Goal: Task Accomplishment & Management: Complete application form

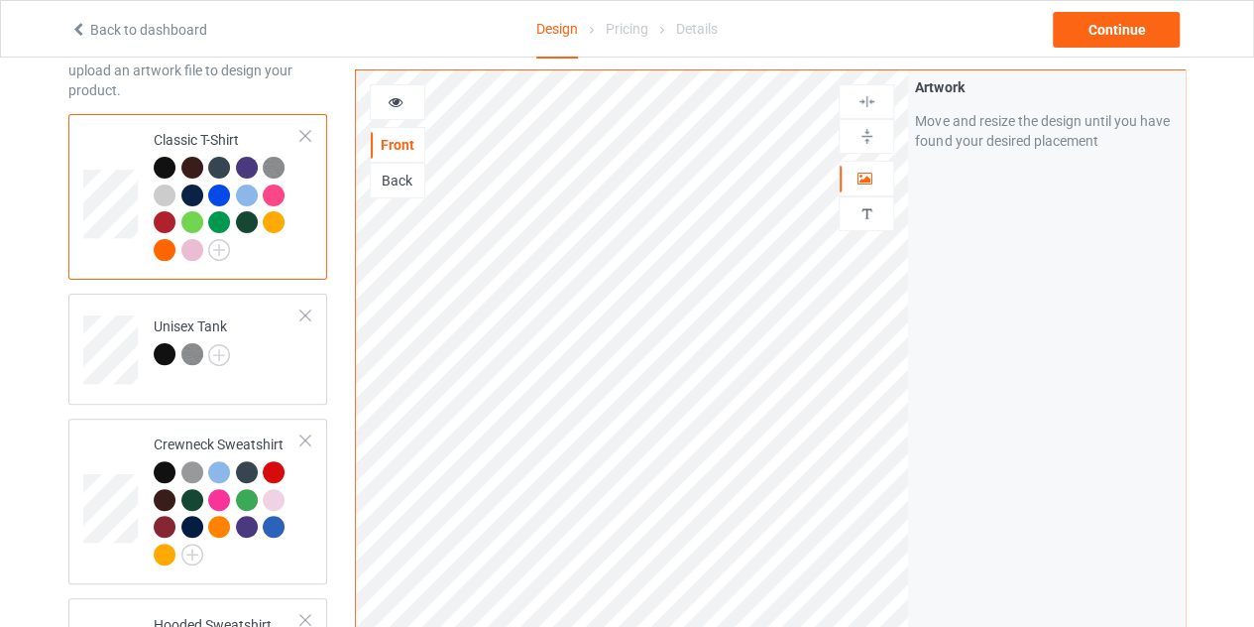
scroll to position [112, 0]
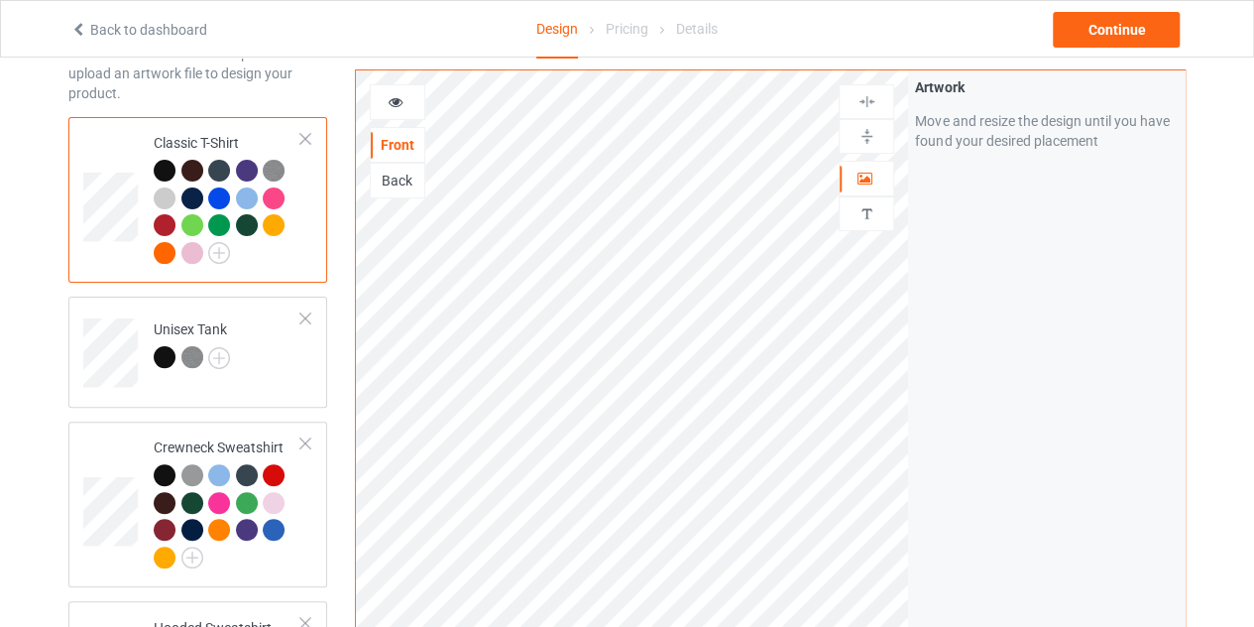
click at [389, 176] on div "Back" at bounding box center [398, 181] width 54 height 20
click at [200, 326] on div "Unisex Tank" at bounding box center [192, 343] width 76 height 48
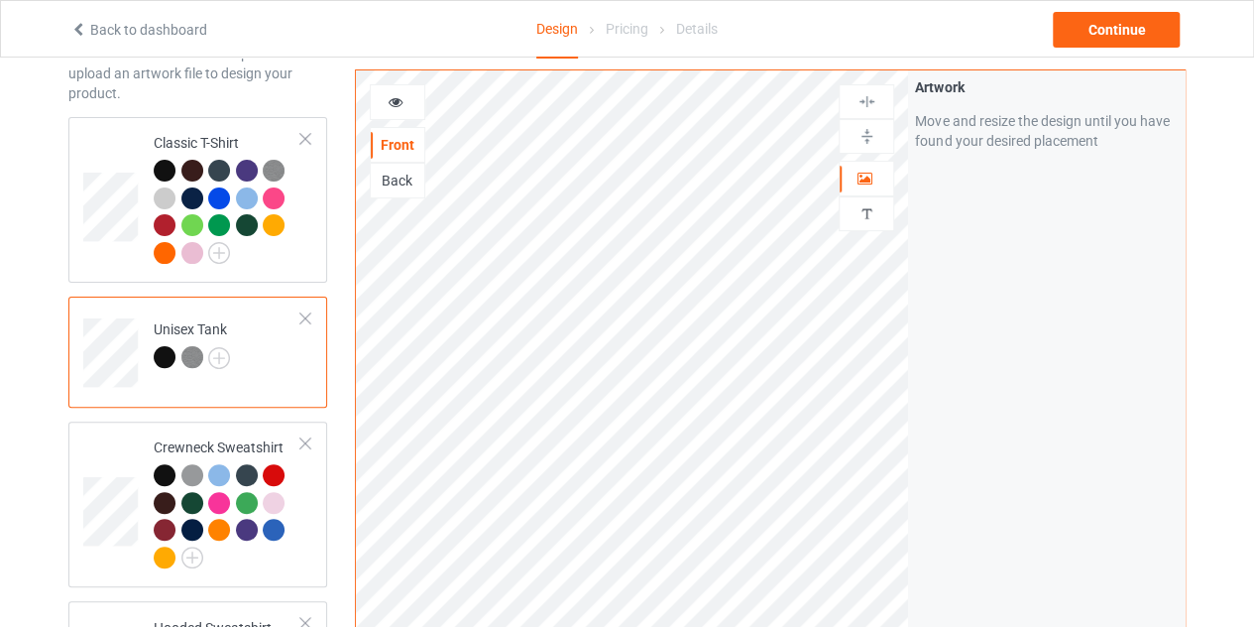
click at [412, 175] on div "Back" at bounding box center [398, 181] width 54 height 20
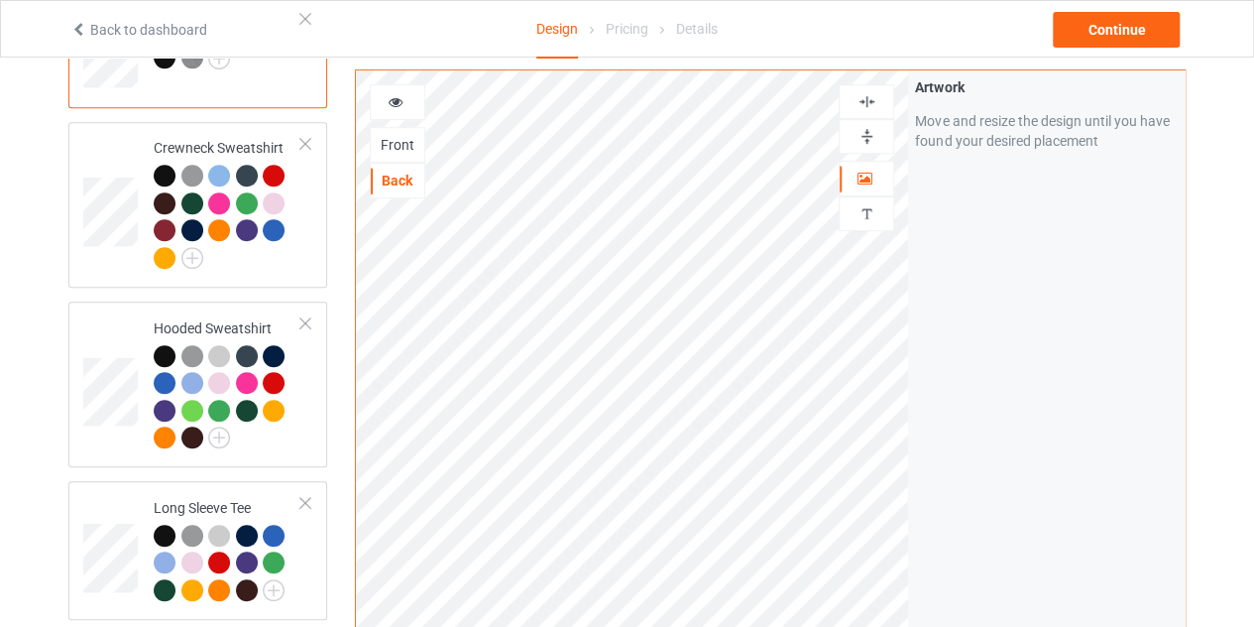
scroll to position [410, 0]
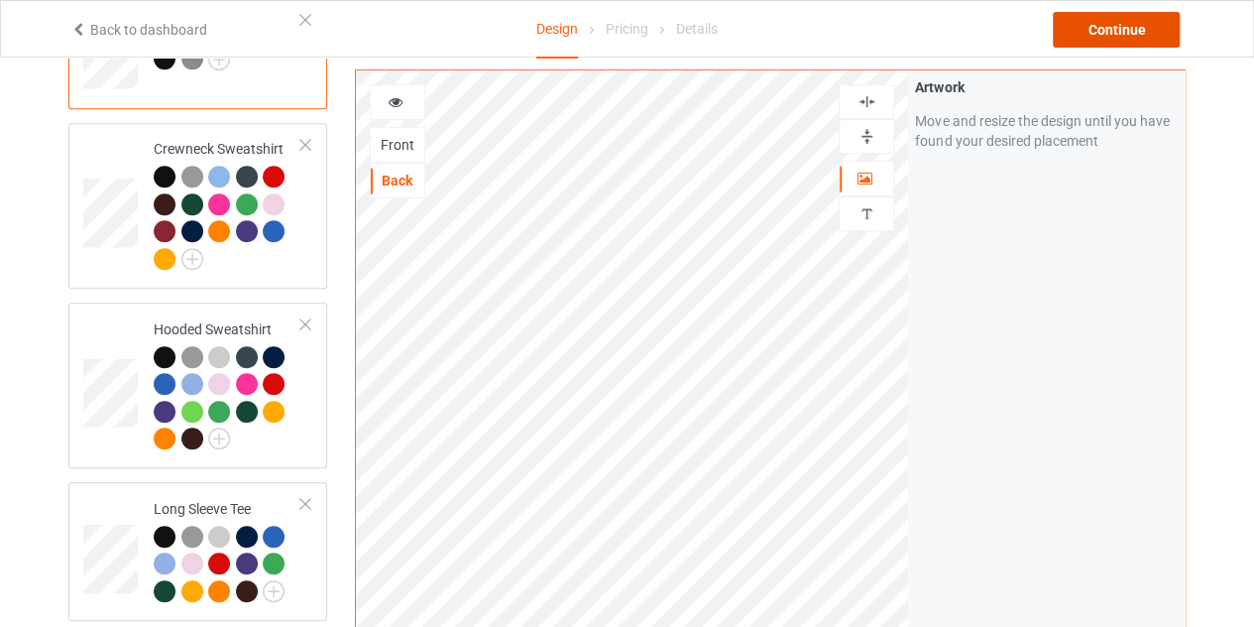
click at [1111, 32] on div "Continue" at bounding box center [1116, 30] width 127 height 36
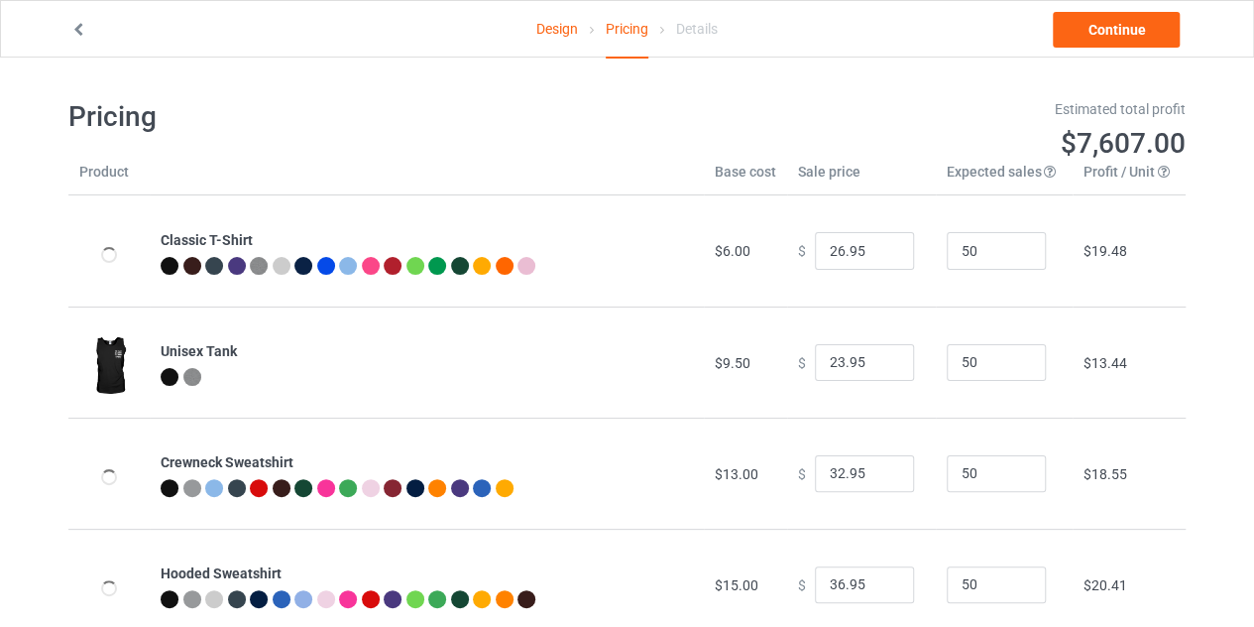
type input "28.95"
type input "39.95"
type input "46.95"
click at [880, 255] on input "25.95" at bounding box center [864, 251] width 99 height 38
click at [880, 255] on input "24.95" at bounding box center [864, 251] width 99 height 38
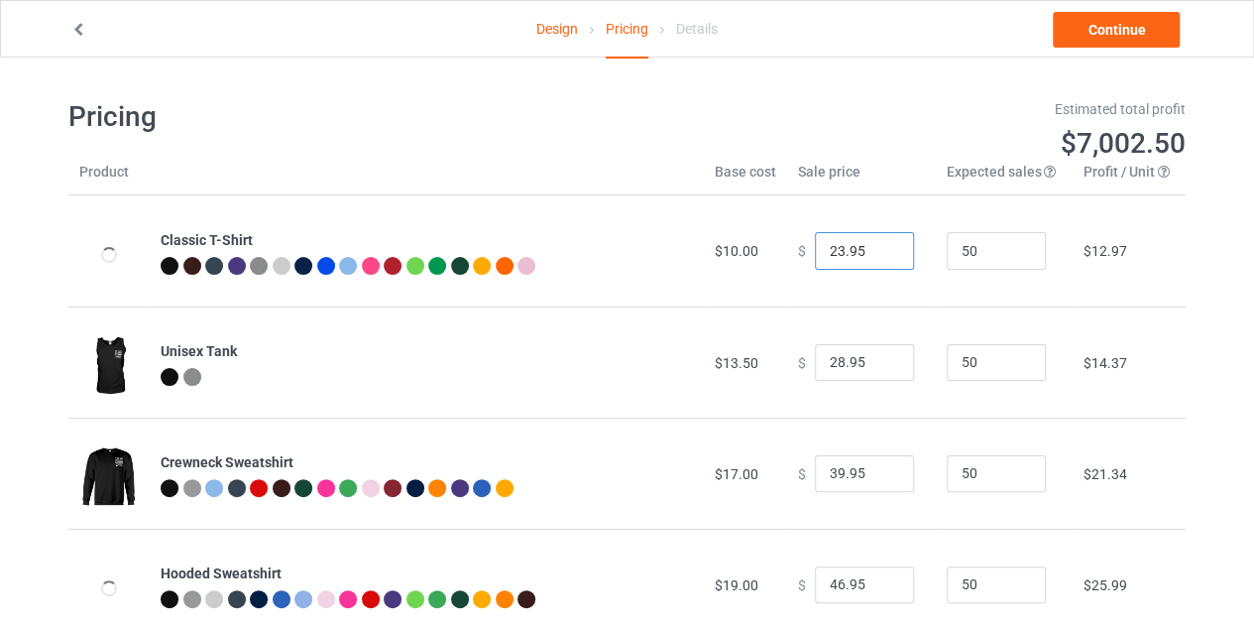
click at [880, 255] on input "23.95" at bounding box center [864, 251] width 99 height 38
type input "22.95"
click at [880, 255] on input "22.95" at bounding box center [864, 251] width 99 height 38
click at [880, 364] on input "27.95" at bounding box center [864, 363] width 99 height 38
click at [880, 364] on input "26.95" at bounding box center [864, 363] width 99 height 38
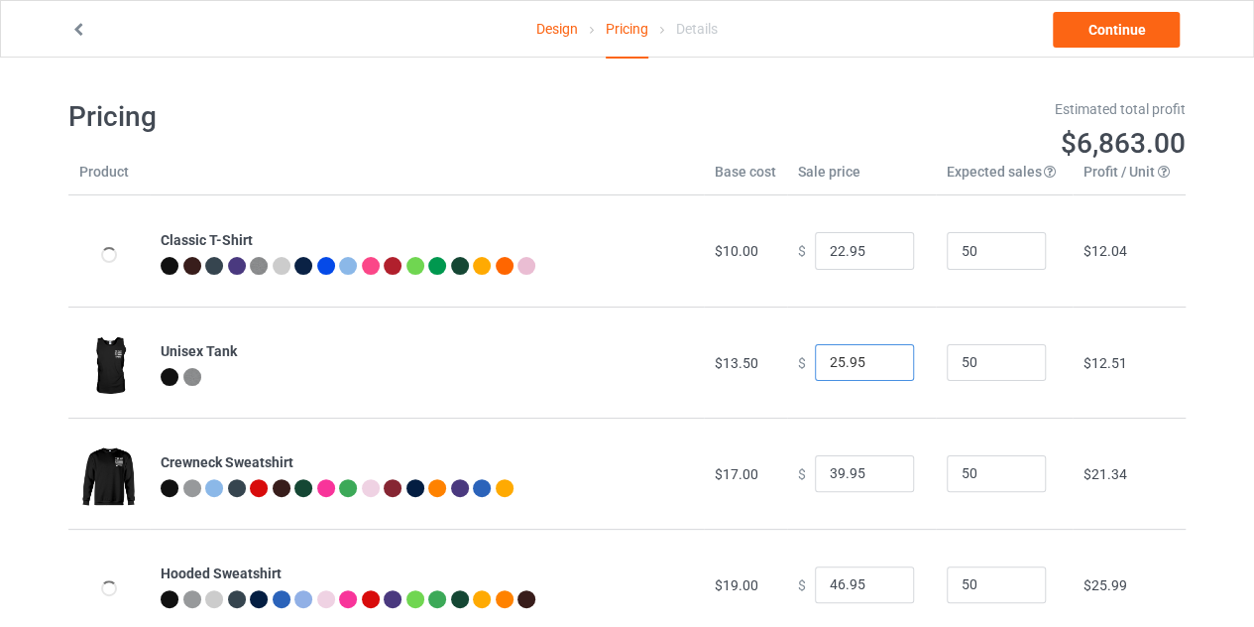
click at [880, 364] on input "25.95" at bounding box center [864, 363] width 99 height 38
click at [880, 364] on input "24.95" at bounding box center [864, 363] width 99 height 38
click at [880, 364] on input "22.95" at bounding box center [864, 363] width 99 height 38
click at [880, 364] on input "21.95" at bounding box center [864, 363] width 99 height 38
type input "22.95"
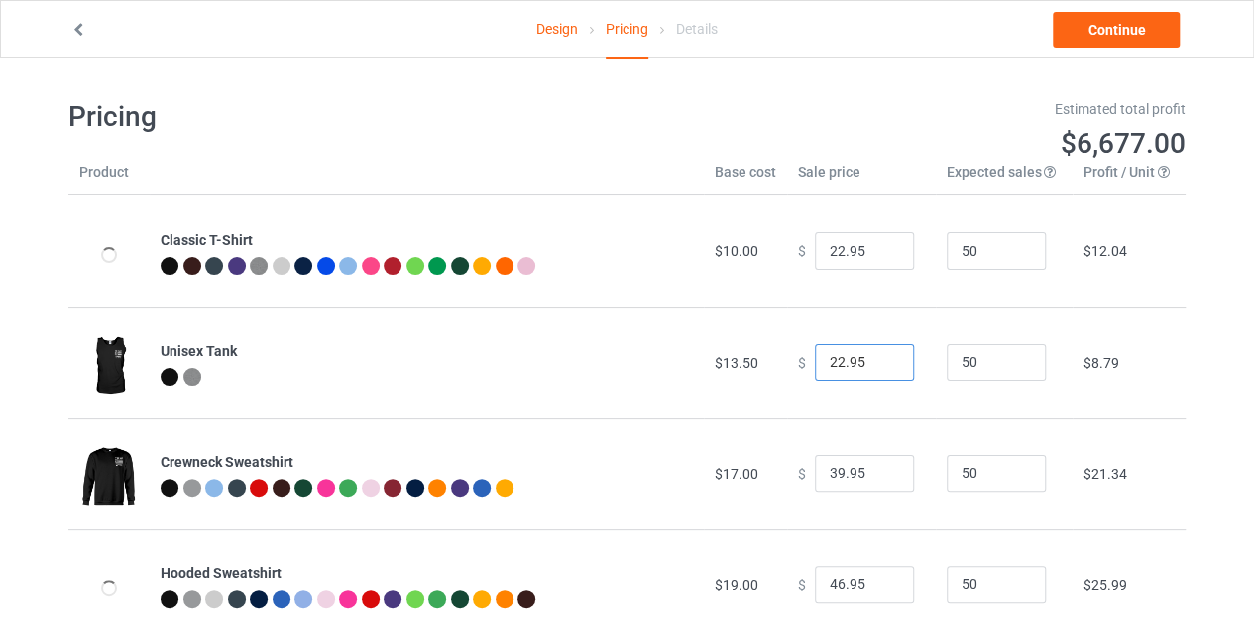
click at [880, 356] on input "22.95" at bounding box center [864, 363] width 99 height 38
click at [1082, 23] on link "Continue" at bounding box center [1116, 30] width 127 height 36
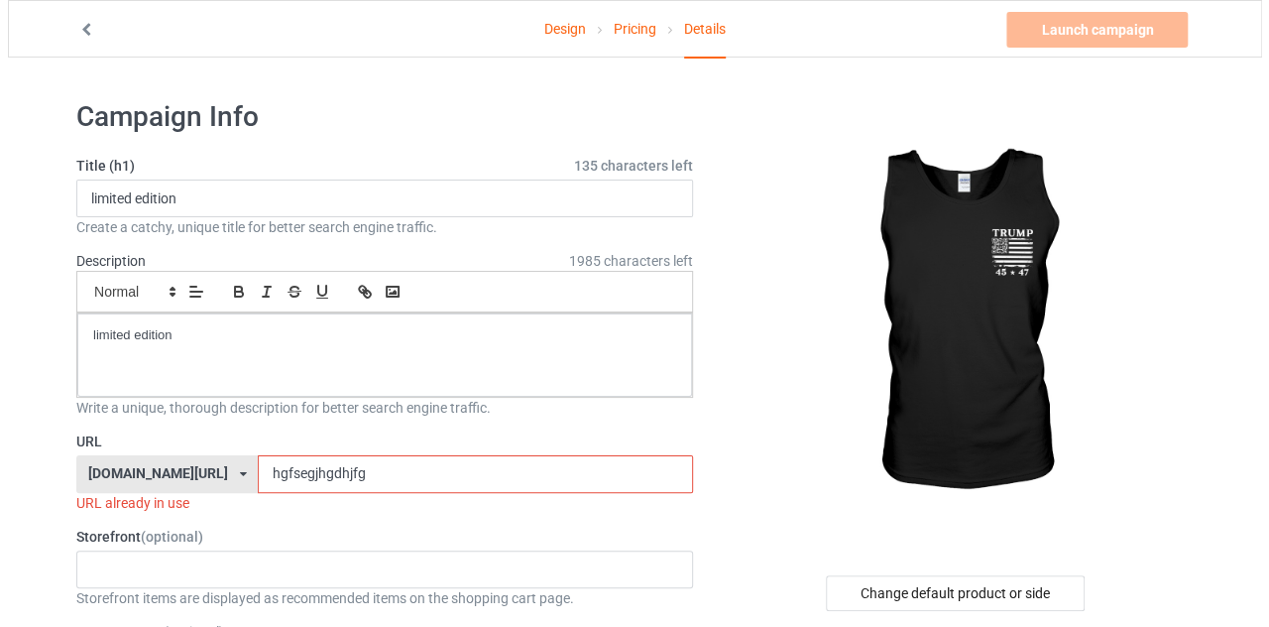
scroll to position [99, 0]
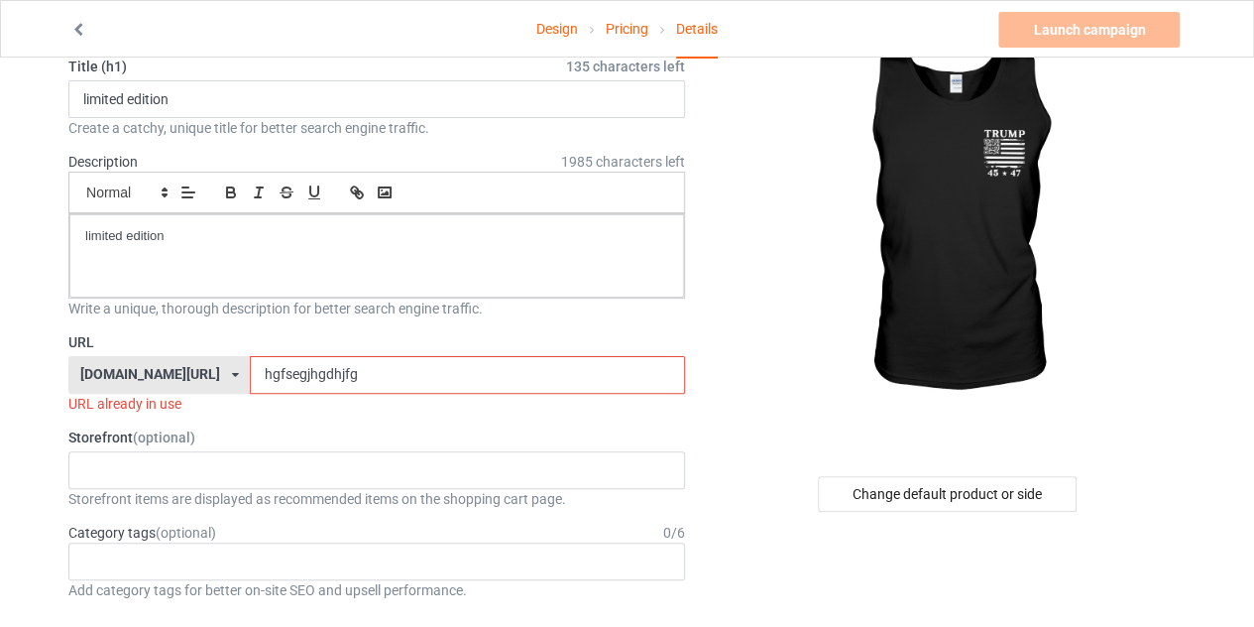
click at [413, 370] on input "hgfsegjhgdhjfg" at bounding box center [467, 375] width 434 height 38
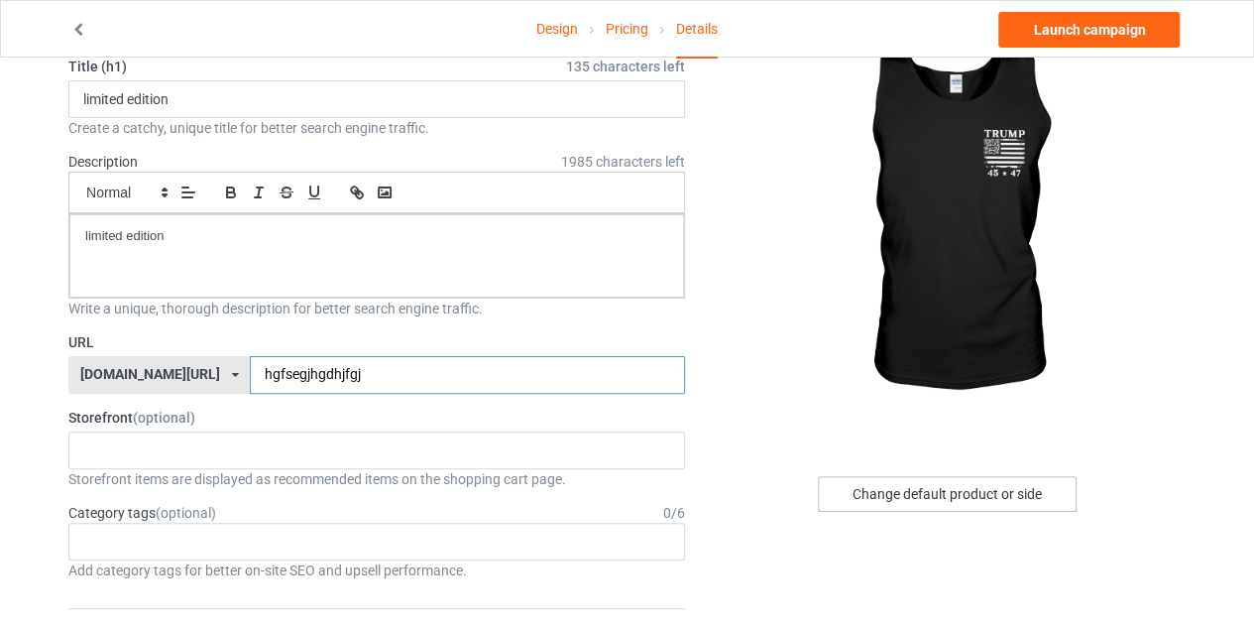
type input "hgfsegjhgdhjfgj"
click at [863, 476] on div "Change default product or side" at bounding box center [947, 494] width 259 height 36
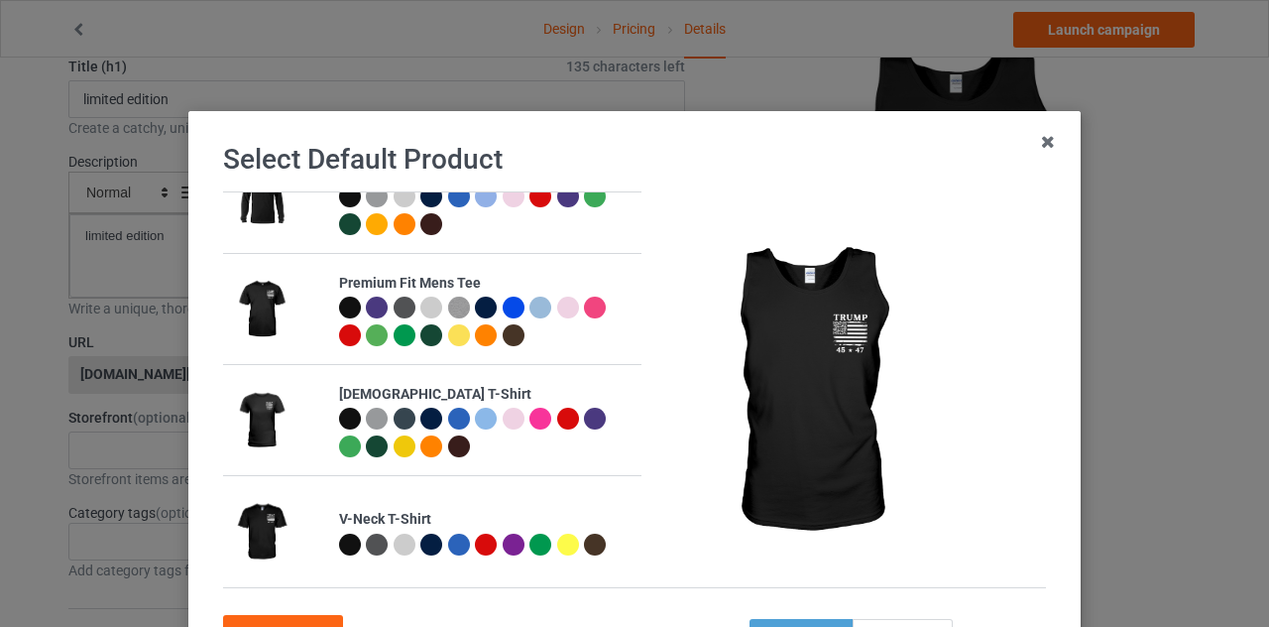
scroll to position [170, 0]
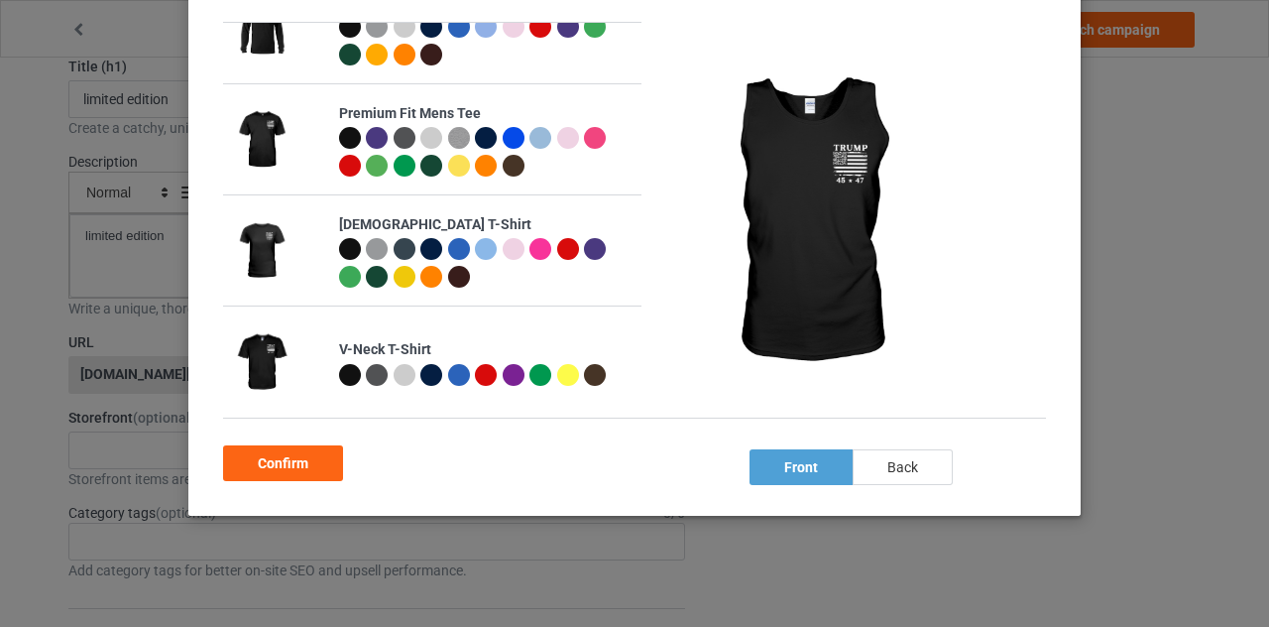
click at [878, 456] on div "back" at bounding box center [903, 467] width 100 height 36
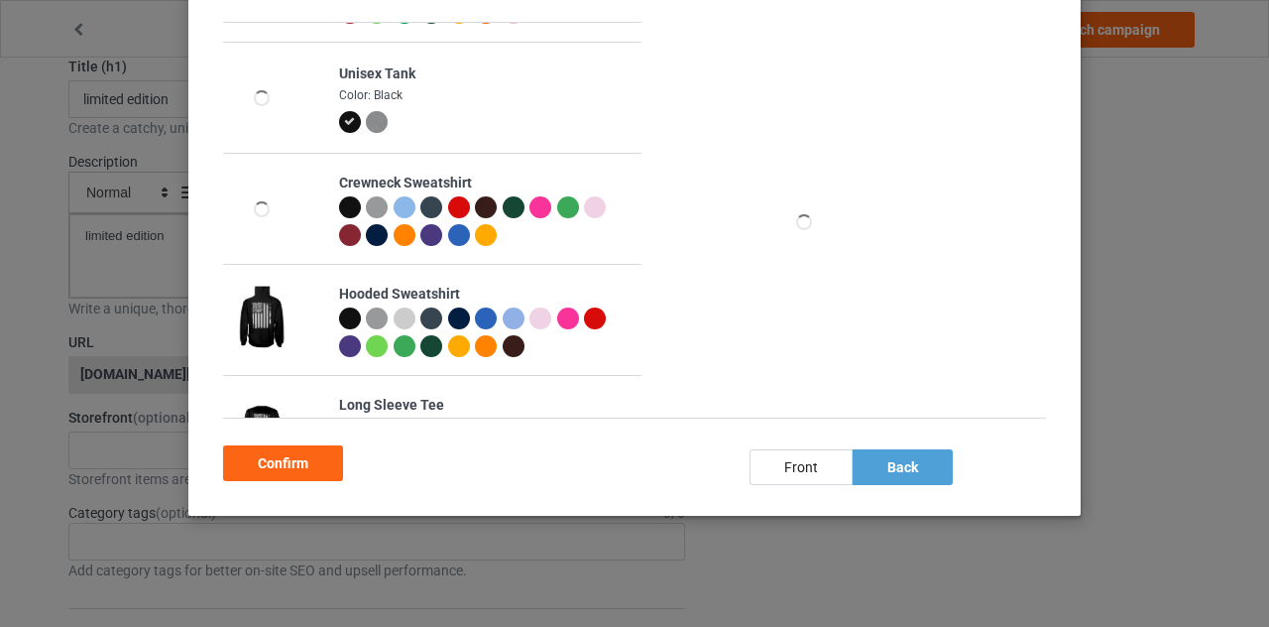
scroll to position [0, 0]
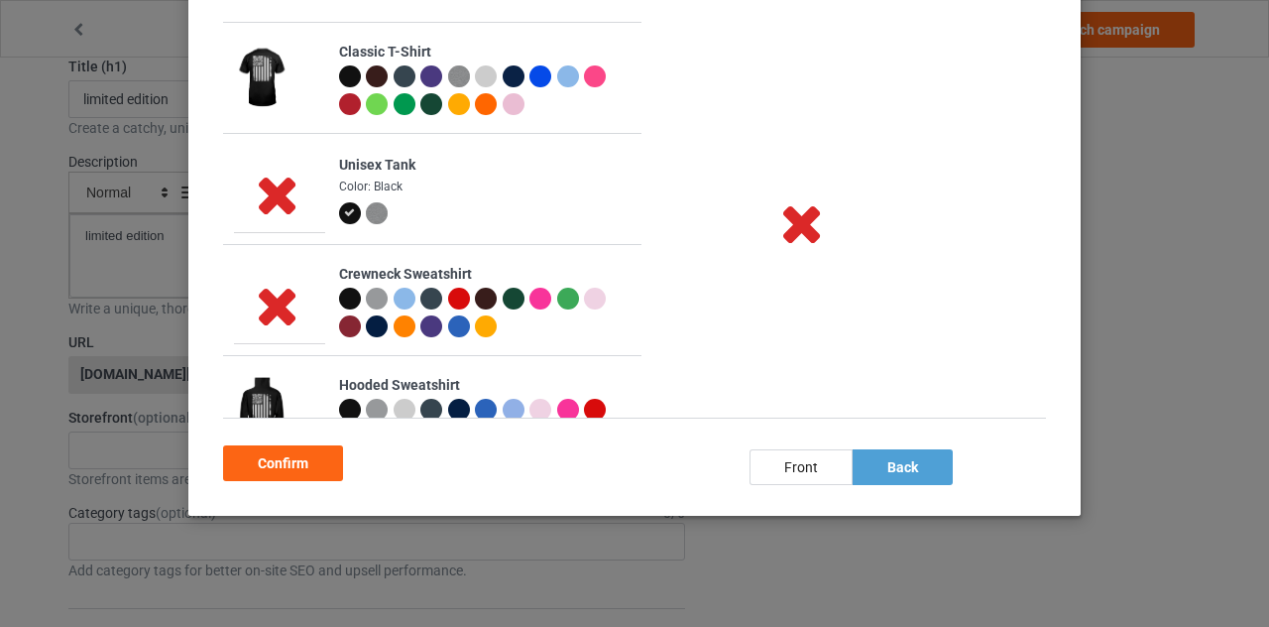
click at [375, 217] on img at bounding box center [377, 213] width 22 height 22
click at [807, 229] on icon at bounding box center [801, 222] width 65 height 56
click at [304, 469] on div "Confirm" at bounding box center [283, 463] width 120 height 36
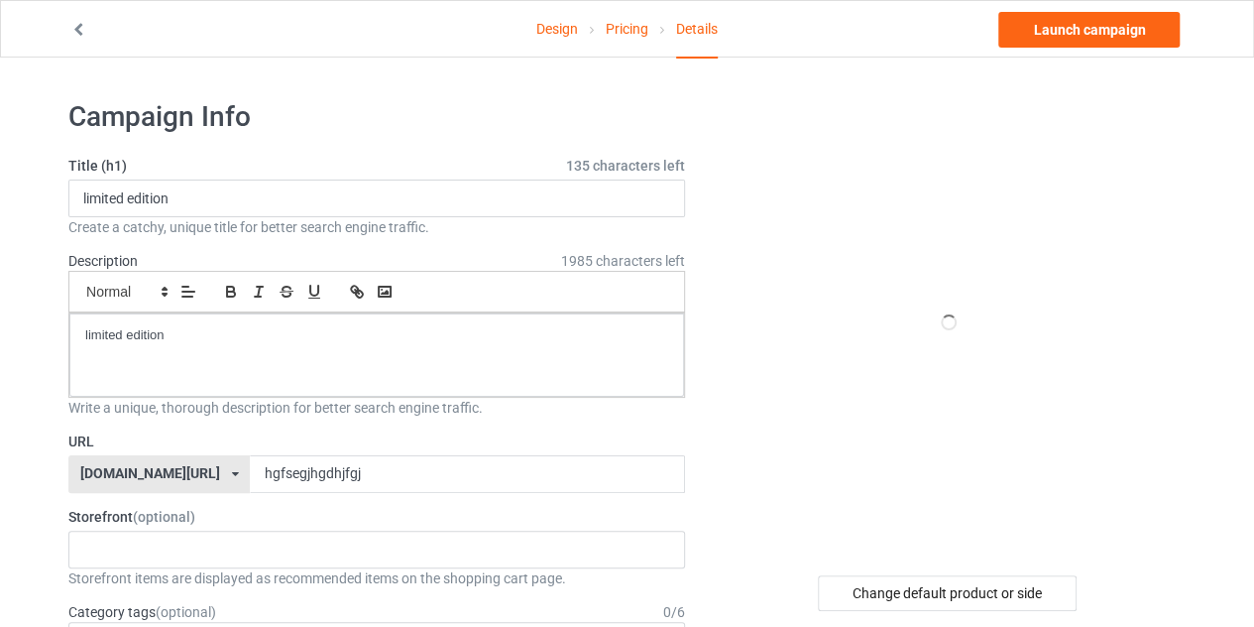
click at [73, 26] on icon at bounding box center [78, 27] width 17 height 14
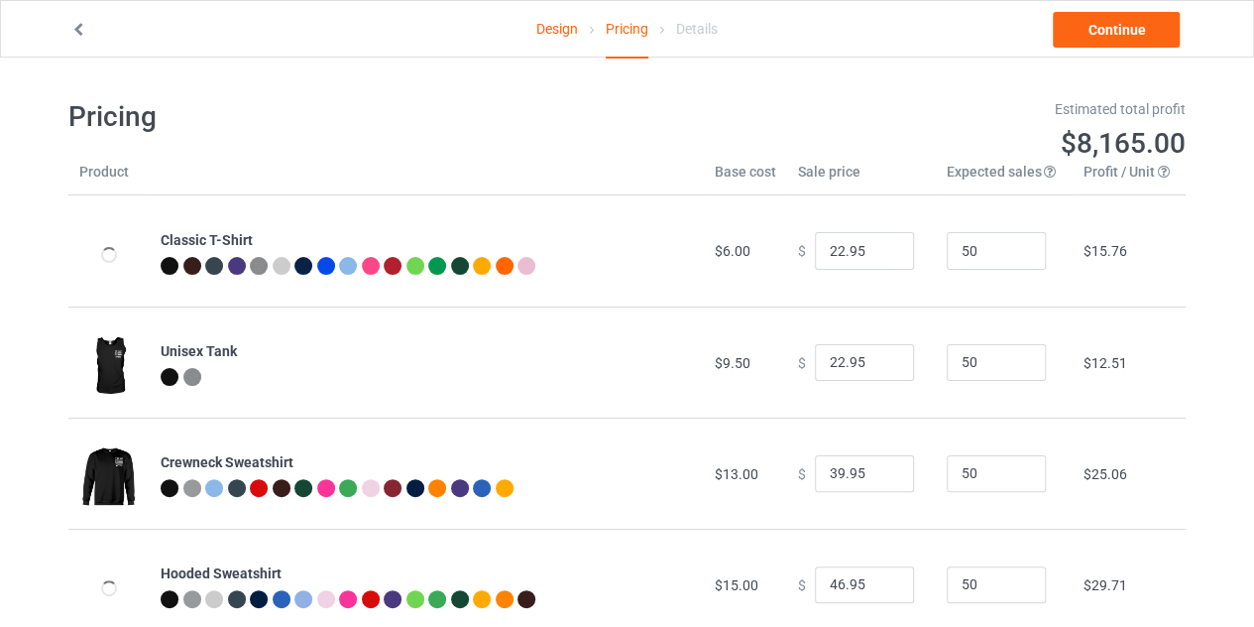
click at [73, 26] on icon at bounding box center [78, 27] width 17 height 14
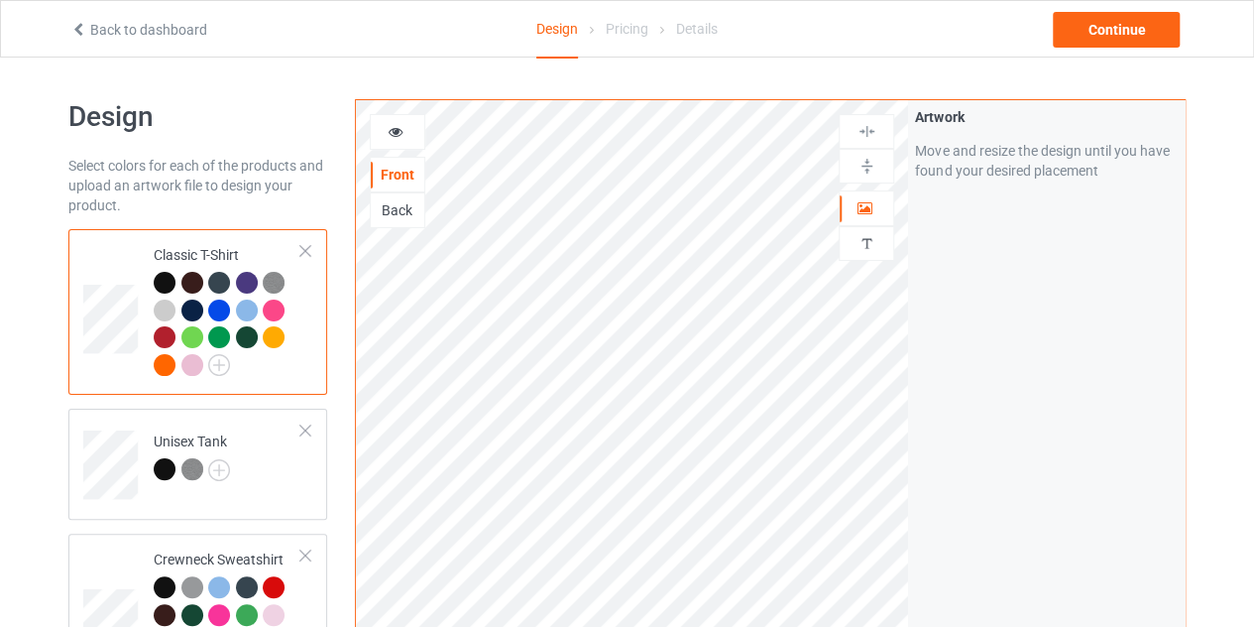
click at [73, 26] on icon at bounding box center [78, 27] width 17 height 14
